Goal: Information Seeking & Learning: Understand process/instructions

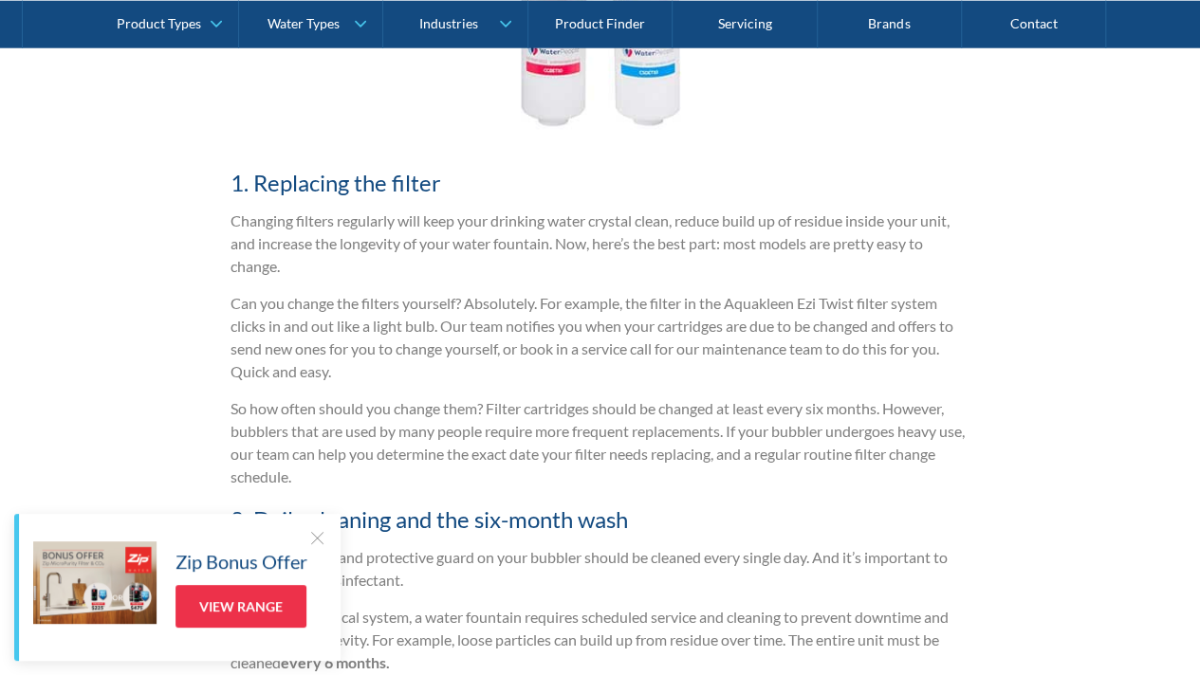
scroll to position [2520, 0]
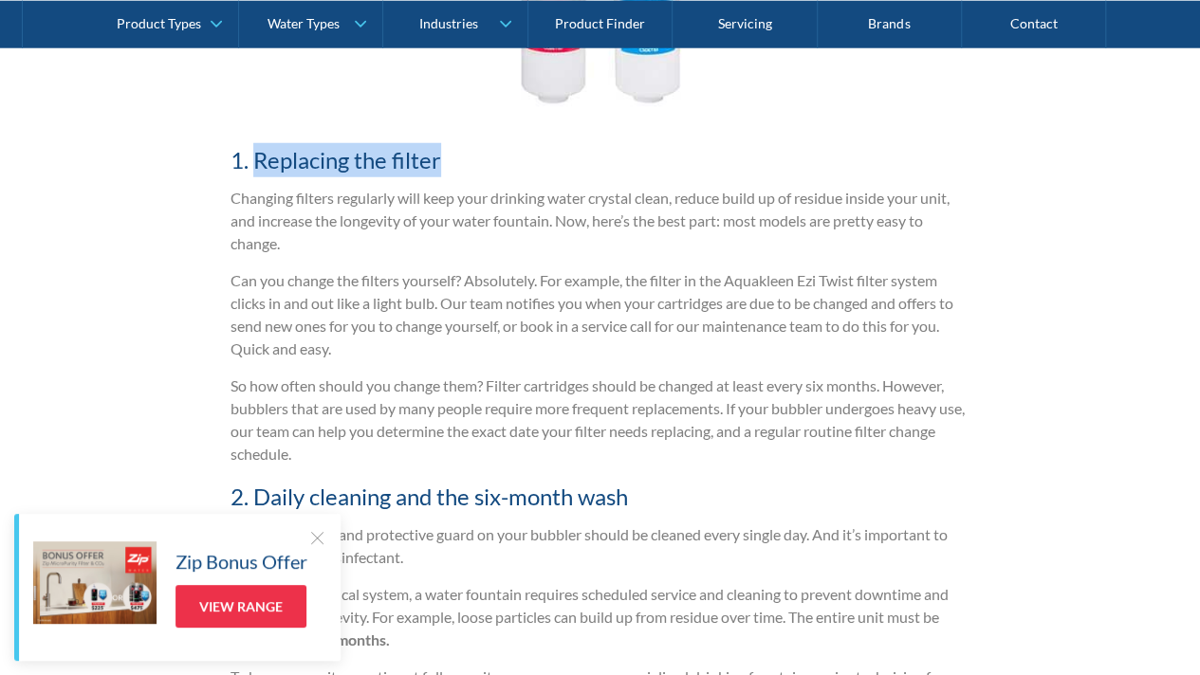
drag, startPoint x: 250, startPoint y: 155, endPoint x: 432, endPoint y: 143, distance: 182.4
click at [432, 143] on h4 "1. Replacing the filter" at bounding box center [600, 160] width 740 height 34
click at [449, 164] on h4 "1. Replacing the filter" at bounding box center [600, 160] width 740 height 34
click at [324, 159] on h4 "1. Replacing the filter" at bounding box center [600, 160] width 740 height 34
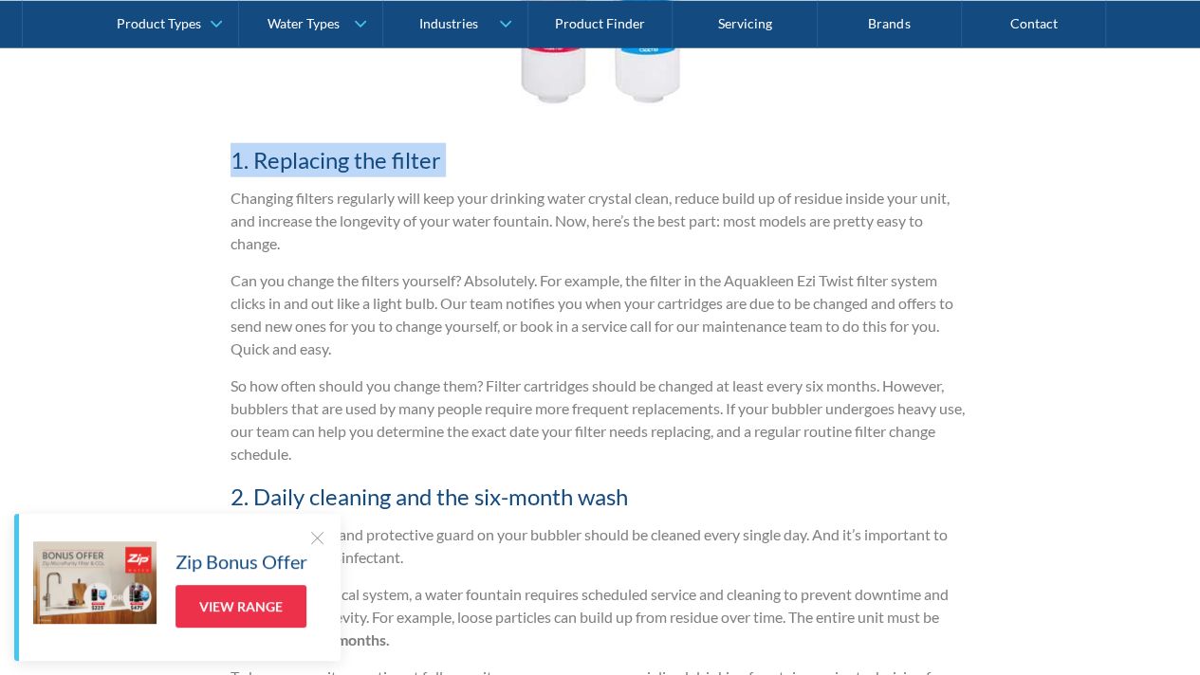
click at [324, 159] on h4 "1. Replacing the filter" at bounding box center [600, 160] width 740 height 34
drag, startPoint x: 255, startPoint y: 159, endPoint x: 451, endPoint y: 155, distance: 196.3
click at [451, 155] on h4 "1. Replacing the filter" at bounding box center [600, 160] width 740 height 34
copy h4 "Replacing the filter"
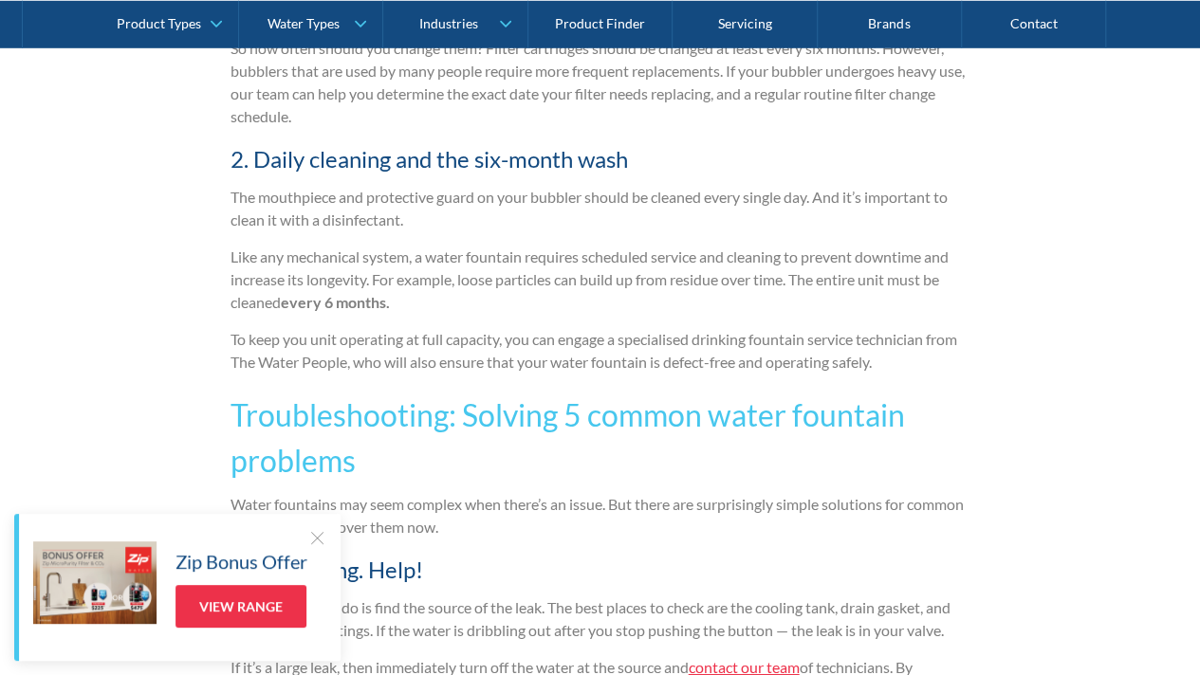
scroll to position [2860, 0]
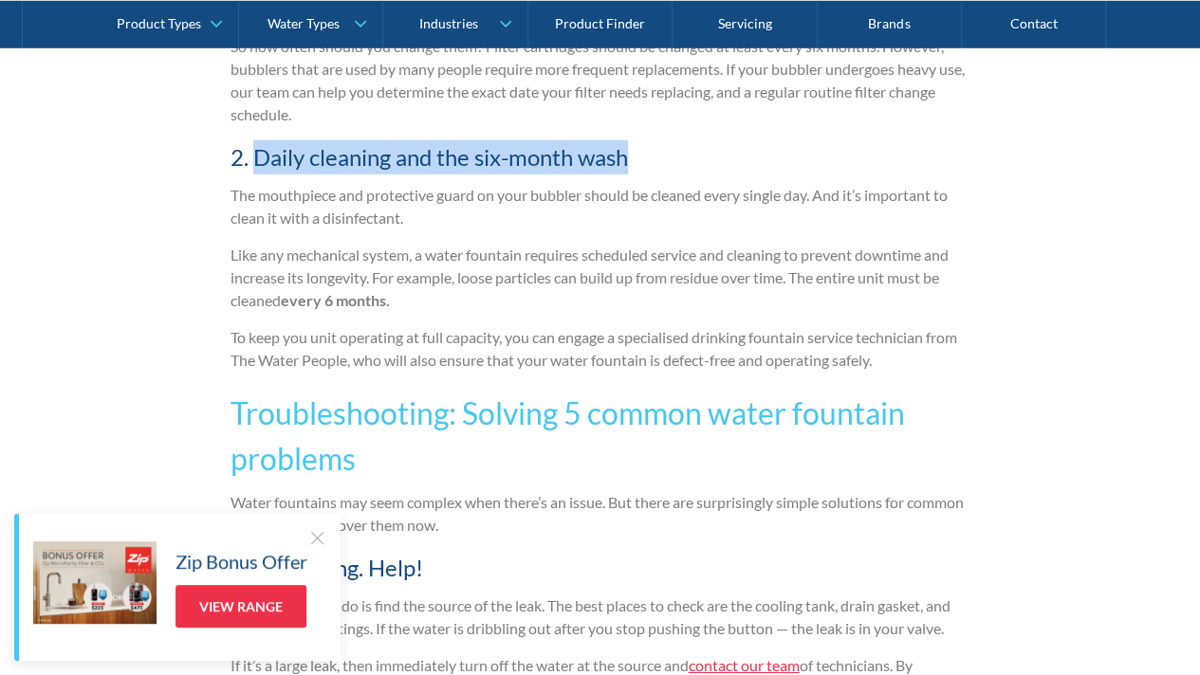
drag, startPoint x: 252, startPoint y: 154, endPoint x: 639, endPoint y: 134, distance: 387.4
copy h4 "Daily cleaning and the six-month wash"
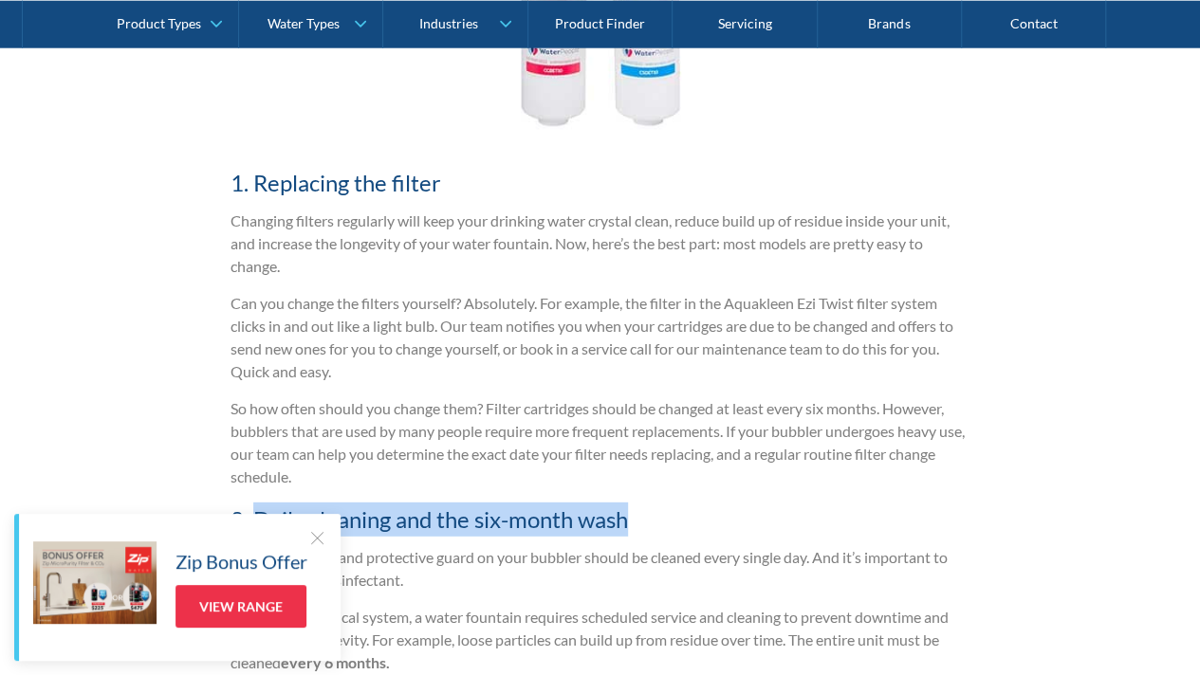
scroll to position [2498, 0]
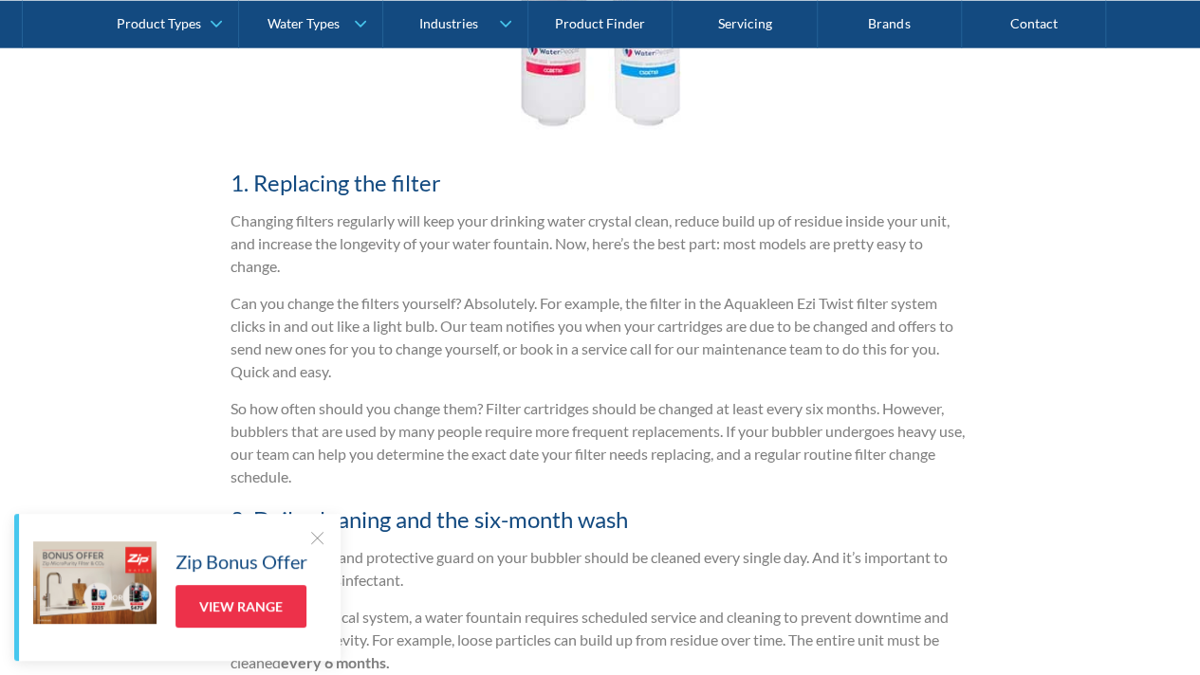
click at [602, 444] on p "So how often should you change them? Filter cartridges should be changed at lea…" at bounding box center [600, 442] width 740 height 91
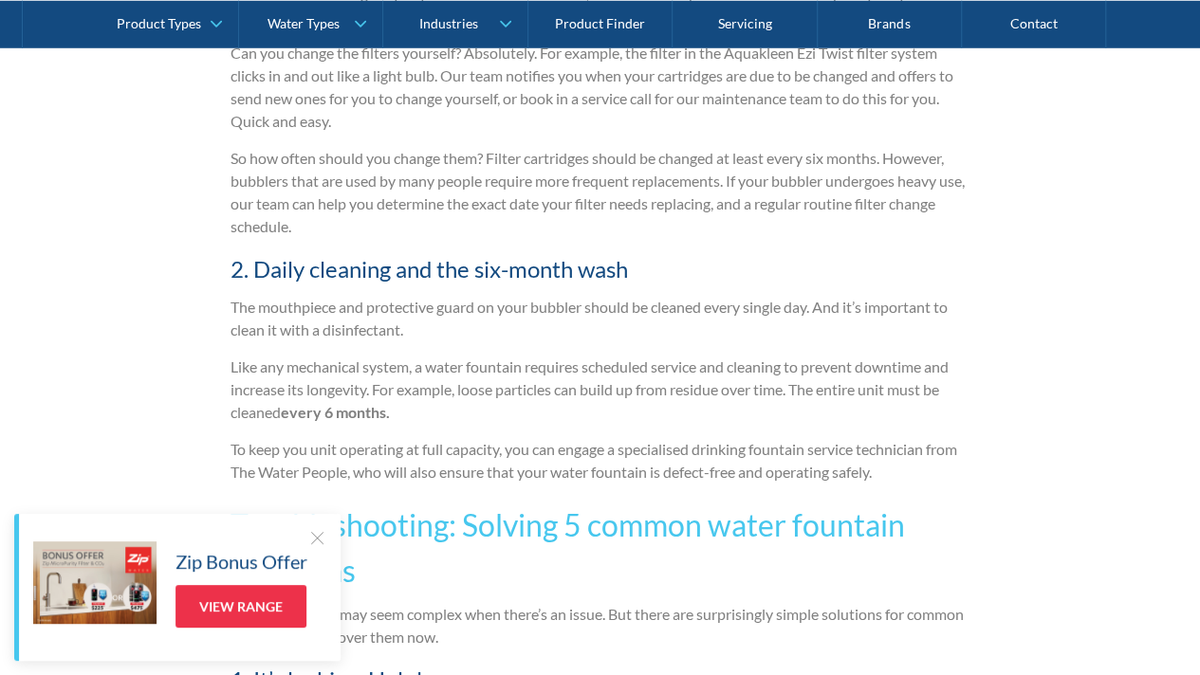
scroll to position [2748, 0]
